Goal: Information Seeking & Learning: Check status

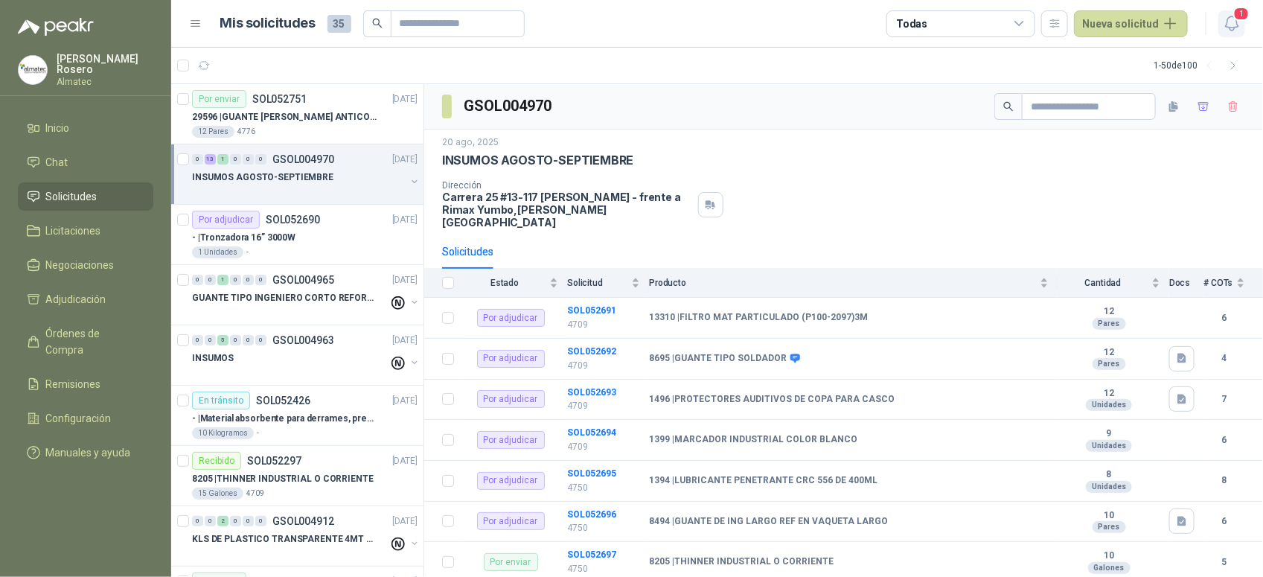
click at [1238, 19] on span "1" at bounding box center [1241, 14] width 16 height 14
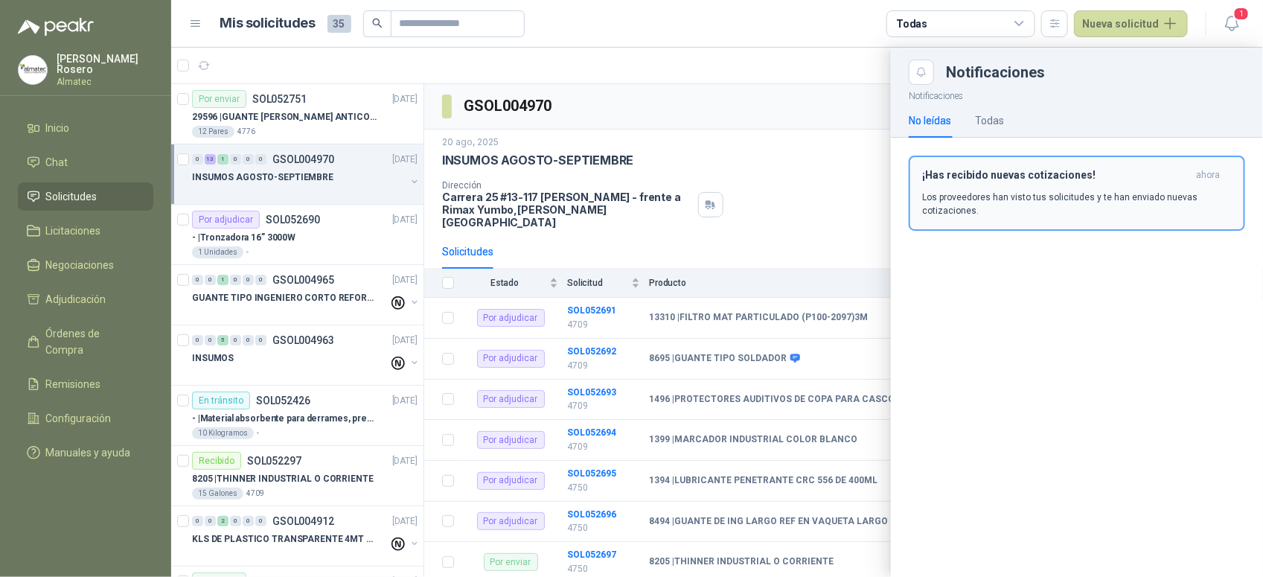
click at [1125, 180] on h3 "¡Has recibido nuevas cotizaciones!" at bounding box center [1056, 175] width 268 height 13
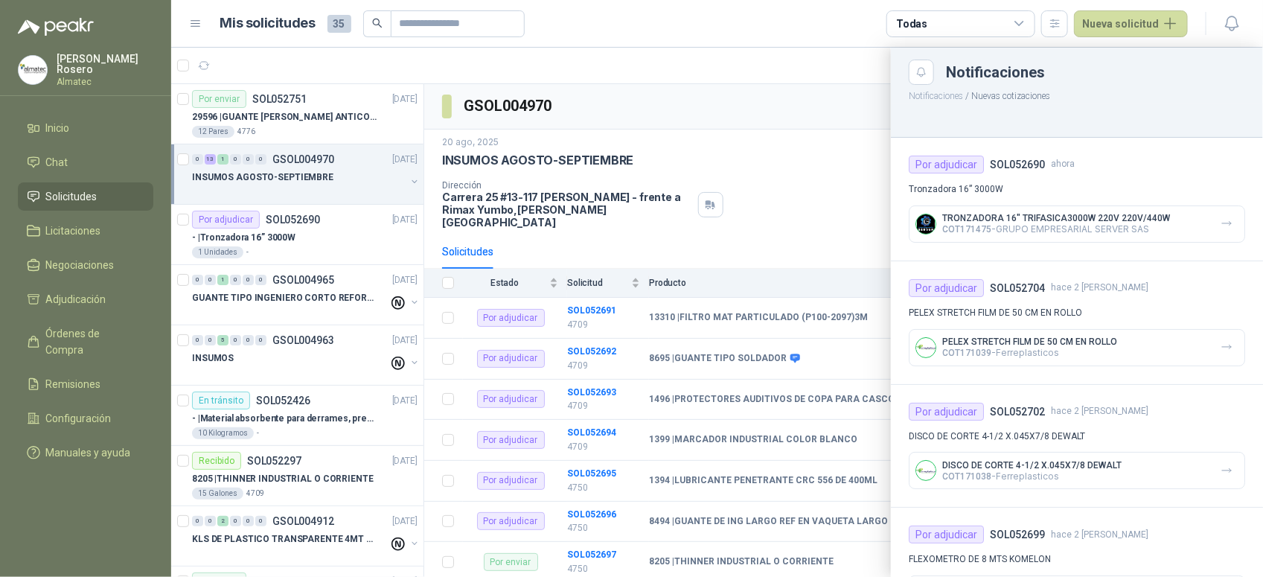
click at [1119, 210] on div "TRONZADORA 16" TRIFASICA3000W 220V 220V/440W COT171475 - GRUPO EMPRESARIAL SERV…" at bounding box center [1077, 223] width 336 height 37
click at [1221, 226] on icon "button" at bounding box center [1227, 223] width 13 height 13
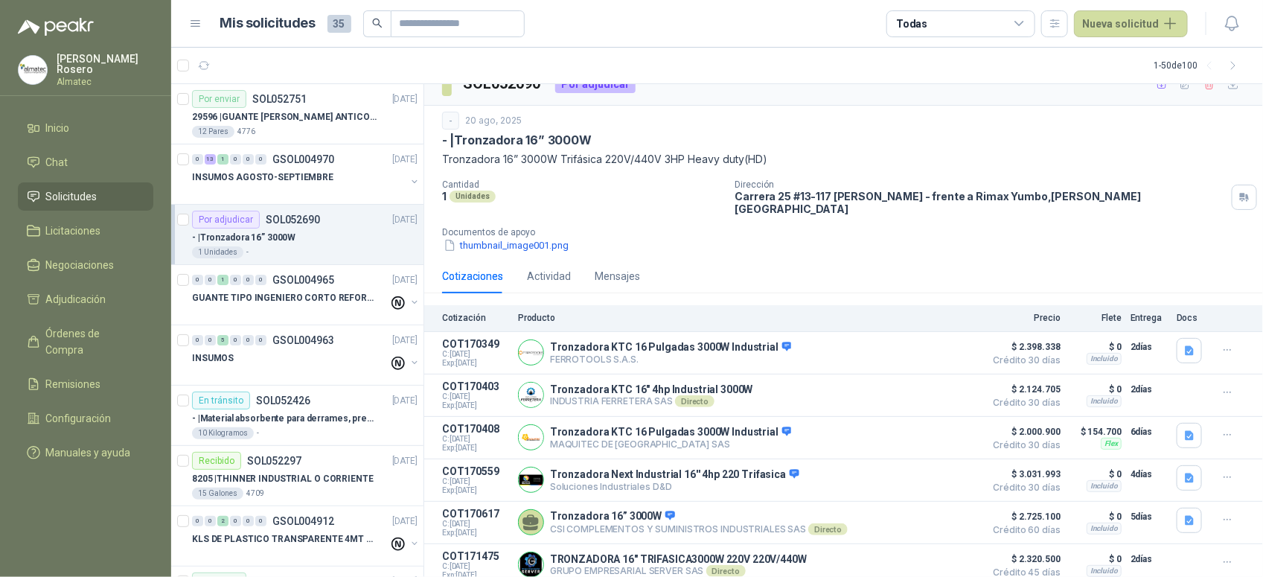
scroll to position [27, 0]
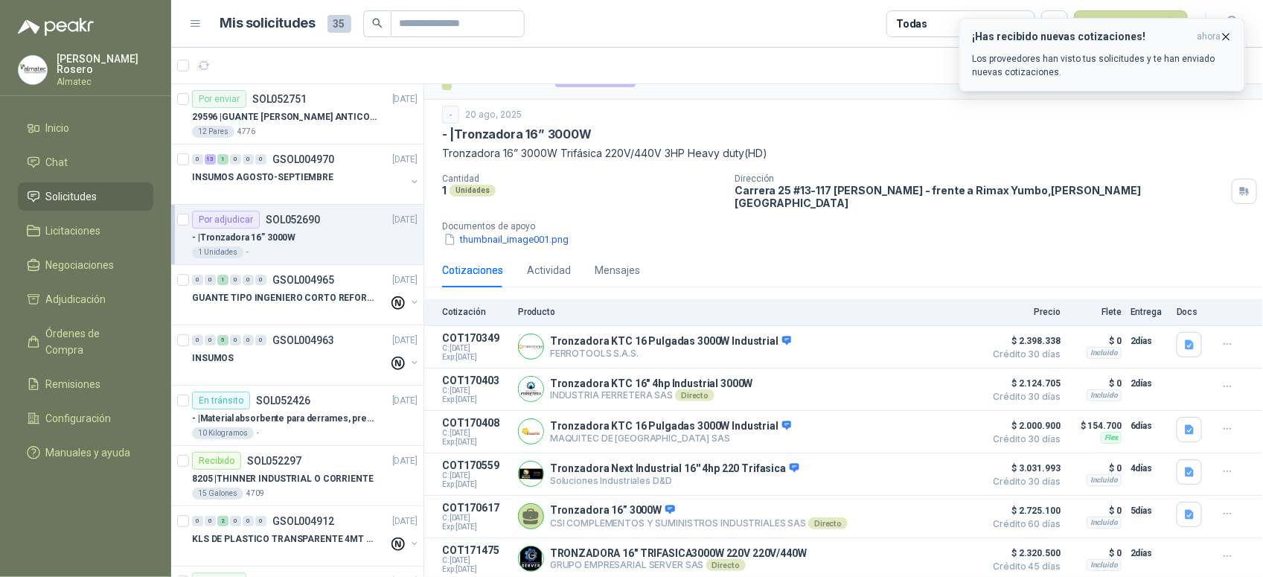
click at [1229, 31] on icon "button" at bounding box center [1226, 37] width 13 height 13
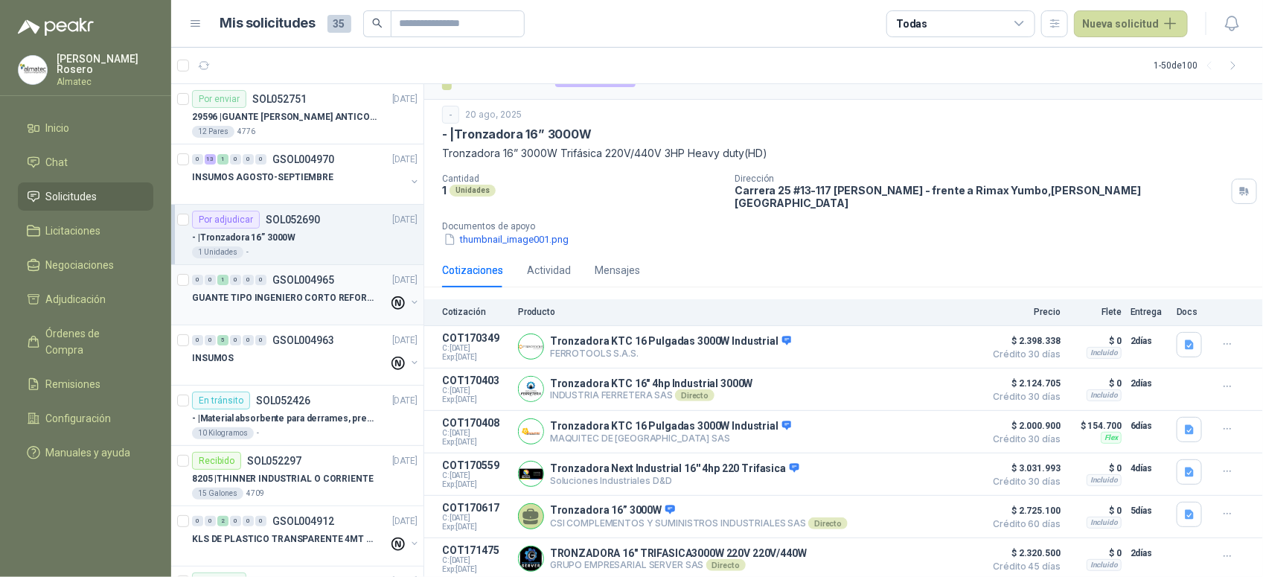
click at [295, 290] on div "GUANTE TIPO INGENIERO CORTO REFORZADO" at bounding box center [290, 298] width 197 height 18
click at [298, 240] on div "- | Tronzadora 16” 3000W" at bounding box center [305, 238] width 226 height 18
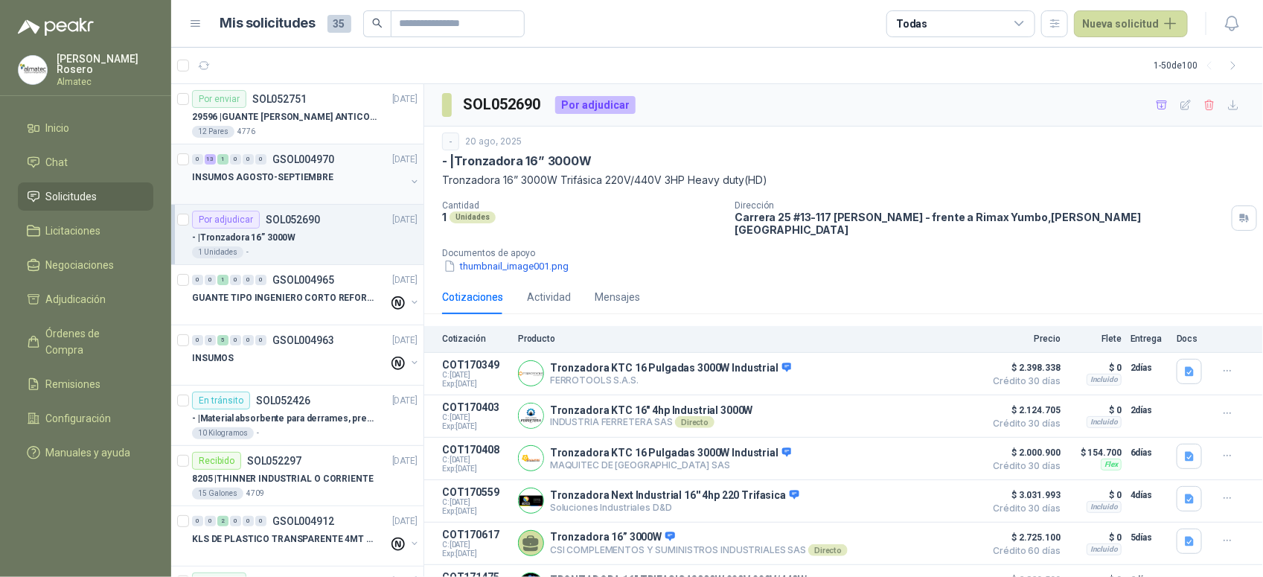
click at [281, 202] on div "0 13 1 0 0 0 GSOL004970 [DATE] INSUMOS AGOSTO-SEPTIEMBRE" at bounding box center [297, 174] width 252 height 60
